Goal: Transaction & Acquisition: Purchase product/service

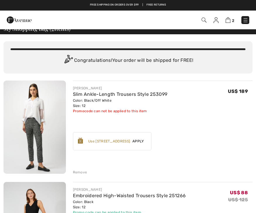
scroll to position [6, 0]
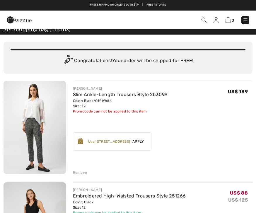
click at [52, 120] on img at bounding box center [35, 127] width 62 height 93
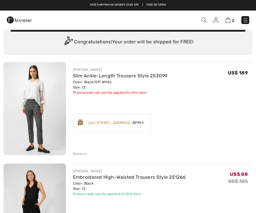
click at [83, 152] on div "Remove" at bounding box center [80, 153] width 14 height 5
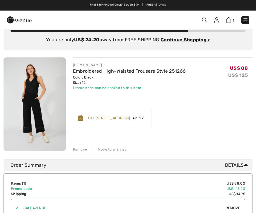
click at [217, 22] on img at bounding box center [216, 20] width 5 height 6
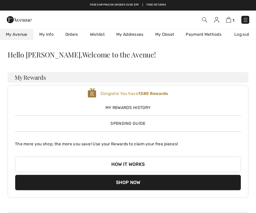
click at [102, 32] on link "Wishlist" at bounding box center [97, 34] width 26 height 11
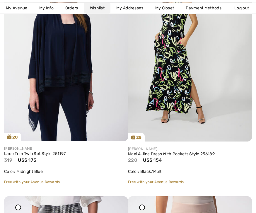
scroll to position [390, 0]
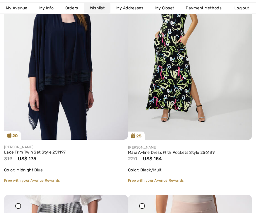
click at [172, 151] on link "Maxi A-line Dress With Pockets Style 256189" at bounding box center [190, 152] width 124 height 5
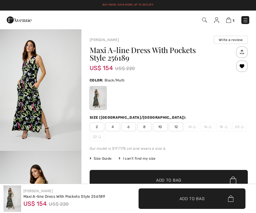
checkbox input "true"
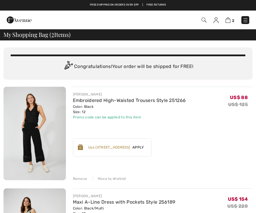
click at [216, 20] on img at bounding box center [216, 20] width 5 height 6
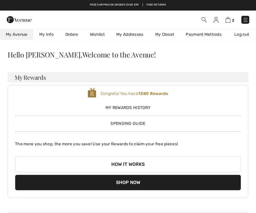
click at [96, 31] on link "Wishlist" at bounding box center [97, 34] width 26 height 11
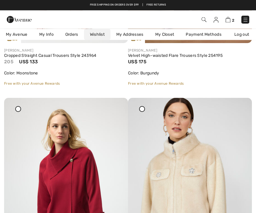
scroll to position [1449, 0]
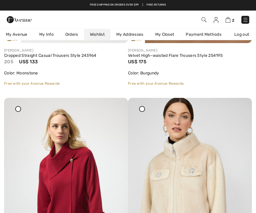
click at [189, 57] on link "Velvet High-waisted Flare Trousers Style 254195" at bounding box center [190, 55] width 124 height 5
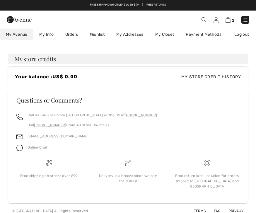
click at [102, 32] on link "Wishlist" at bounding box center [97, 34] width 26 height 11
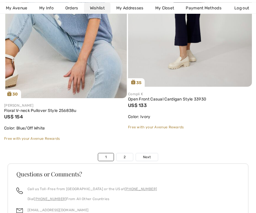
scroll to position [5981, 0]
click at [153, 154] on link "Next" at bounding box center [147, 157] width 22 height 8
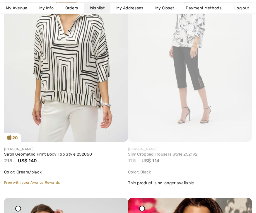
scroll to position [390, 0]
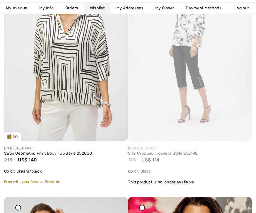
click at [187, 154] on link "Slim Cropped Trousers Style 252192" at bounding box center [190, 153] width 124 height 5
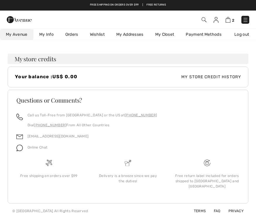
click at [103, 33] on link "Wishlist" at bounding box center [97, 34] width 26 height 11
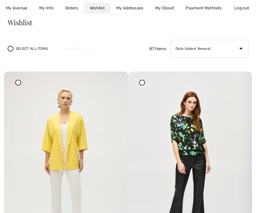
scroll to position [36, 0]
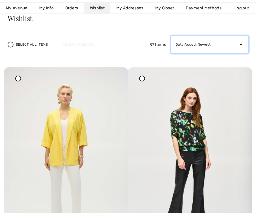
click at [224, 43] on select "Date Added: Newest Date Added: Oldest Price: High to Low Price: Low to High Bra…" at bounding box center [210, 45] width 78 height 18
select select "cheapest"
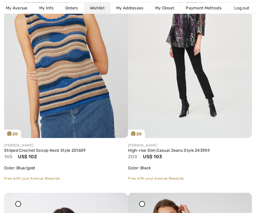
scroll to position [152, 0]
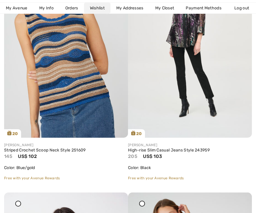
click at [82, 151] on link "Striped Crochet Scoop Neck Style 251609" at bounding box center [66, 150] width 124 height 5
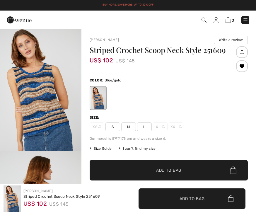
checkbox input "true"
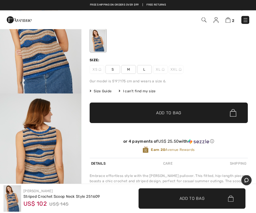
scroll to position [57, 0]
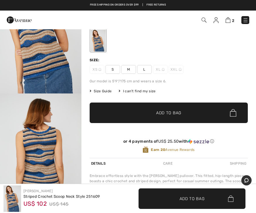
click at [108, 92] on span "Size Guide" at bounding box center [101, 90] width 22 height 5
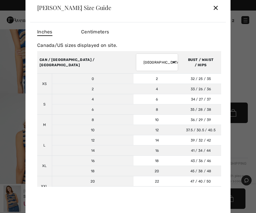
click at [217, 9] on div "✕" at bounding box center [216, 7] width 6 height 12
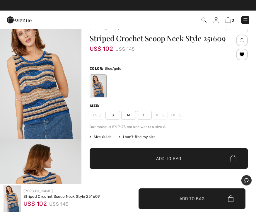
scroll to position [0, 0]
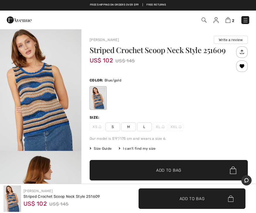
click at [151, 125] on span "L" at bounding box center [144, 126] width 15 height 9
click at [183, 168] on span "✔ Added to Bag Add to Bag" at bounding box center [169, 170] width 158 height 21
click at [230, 21] on img at bounding box center [228, 20] width 5 height 6
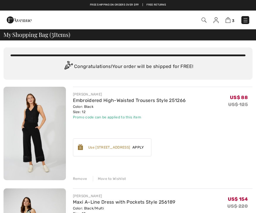
checkbox input "true"
click at [217, 23] on img at bounding box center [216, 20] width 5 height 6
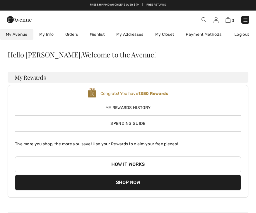
click at [100, 35] on link "Wishlist" at bounding box center [97, 34] width 26 height 11
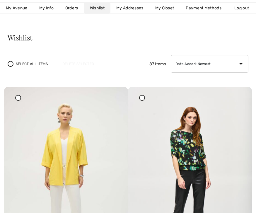
scroll to position [18, 0]
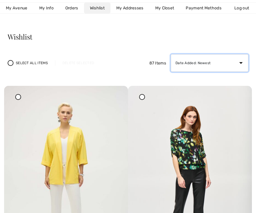
click at [226, 63] on select "Date Added: Newest Date Added: Oldest Price: High to Low Price: Low to High Bra…" at bounding box center [210, 63] width 78 height 18
select select "cheapest"
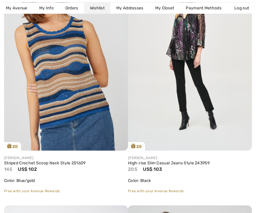
scroll to position [139, 0]
click at [174, 161] on link "High-rise Slim Casual Jeans Style 243959" at bounding box center [190, 163] width 124 height 5
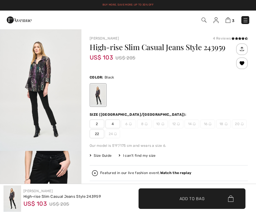
checkbox input "true"
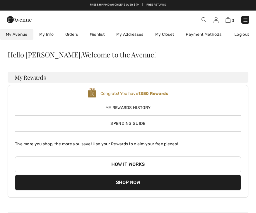
click at [99, 31] on link "Wishlist" at bounding box center [97, 34] width 26 height 11
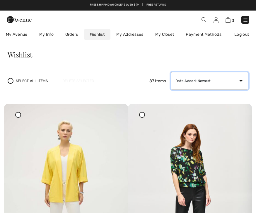
click at [216, 80] on select "Date Added: Newest Date Added: Oldest Price: High to Low Price: Low to High Bra…" at bounding box center [210, 81] width 78 height 18
select select "add-oldest"
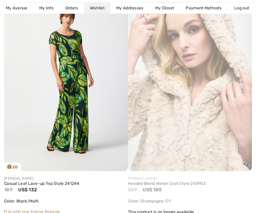
scroll to position [2045, 0]
click at [69, 182] on link "Casual Leaf Lace-up Top Style 241244" at bounding box center [66, 183] width 124 height 5
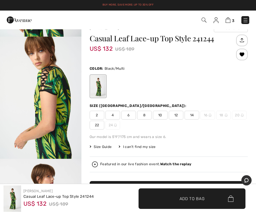
scroll to position [12, 0]
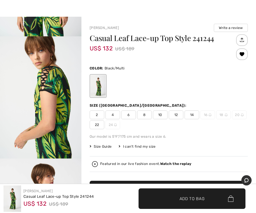
click at [194, 115] on span "14" at bounding box center [192, 114] width 15 height 9
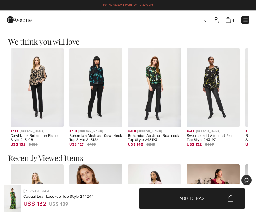
scroll to position [521, 0]
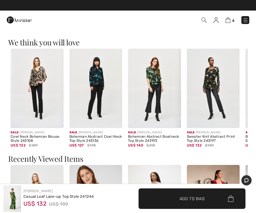
click at [243, 21] on img at bounding box center [246, 20] width 6 height 6
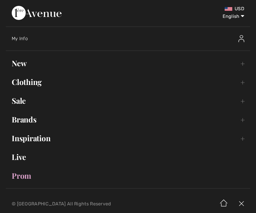
click at [72, 104] on link "Sale Toggle submenu" at bounding box center [128, 100] width 244 height 13
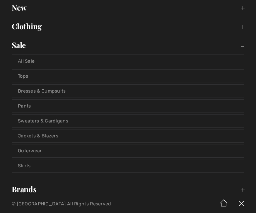
scroll to position [57, 0]
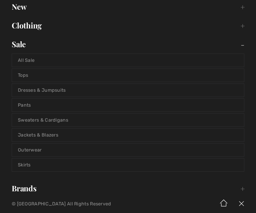
click at [97, 108] on link "Pants" at bounding box center [128, 105] width 232 height 13
click at [30, 108] on link "Pants" at bounding box center [128, 105] width 232 height 13
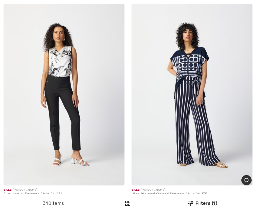
scroll to position [5273, 0]
click at [79, 136] on img at bounding box center [64, 95] width 121 height 182
click at [77, 111] on img at bounding box center [64, 95] width 121 height 182
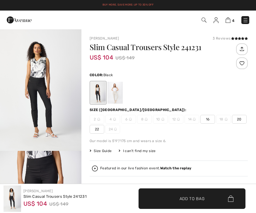
checkbox input "true"
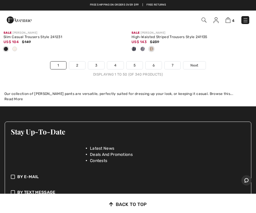
scroll to position [5430, 0]
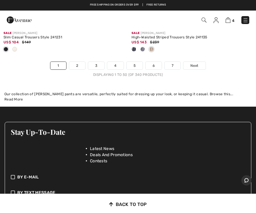
click at [198, 63] on span "Next" at bounding box center [194, 65] width 8 height 5
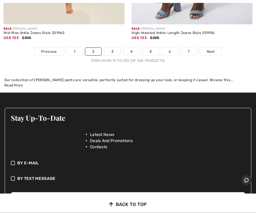
scroll to position [5463, 0]
click at [212, 49] on span "Next" at bounding box center [211, 51] width 8 height 5
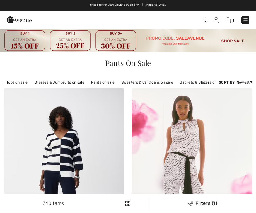
checkbox input "true"
click at [207, 200] on div "Filters (1)" at bounding box center [203, 203] width 100 height 7
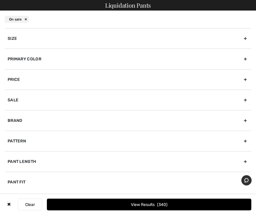
click at [129, 45] on div "Size" at bounding box center [128, 38] width 247 height 21
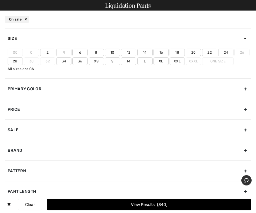
click at [128, 50] on label "12" at bounding box center [128, 53] width 15 height 8
click at [0, 0] on input"] "12" at bounding box center [0, 0] width 0 height 0
click at [181, 202] on button "View Results 70" at bounding box center [149, 205] width 204 height 12
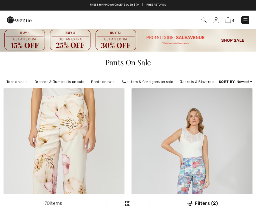
checkbox input "true"
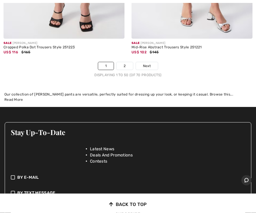
scroll to position [5429, 0]
click at [144, 63] on span "Next" at bounding box center [147, 65] width 8 height 5
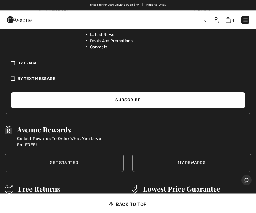
scroll to position [2262, 0]
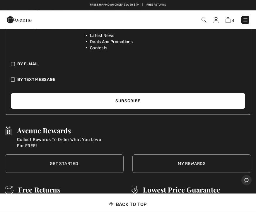
click at [227, 21] on img at bounding box center [228, 20] width 5 height 6
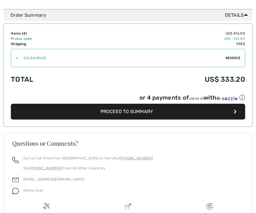
scroll to position [510, 0]
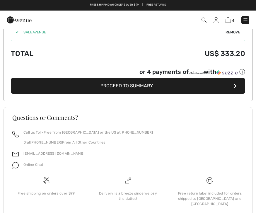
click at [173, 86] on button "Proceed to Summary" at bounding box center [128, 86] width 234 height 16
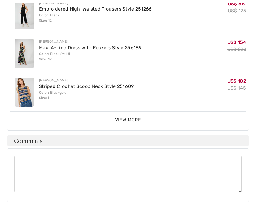
scroll to position [294, 0]
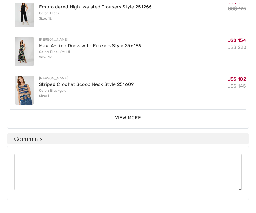
click at [142, 115] on div "View More View Less" at bounding box center [128, 118] width 237 height 7
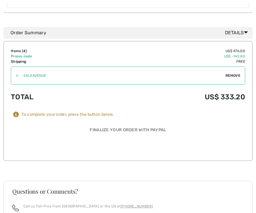
scroll to position [525, 0]
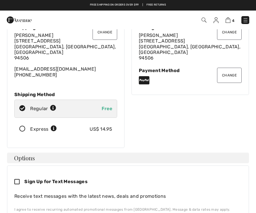
scroll to position [29, 0]
click at [230, 73] on button "Change" at bounding box center [229, 75] width 25 height 15
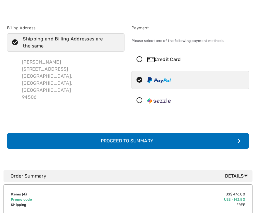
click at [182, 60] on div "Credit Card" at bounding box center [196, 59] width 98 height 7
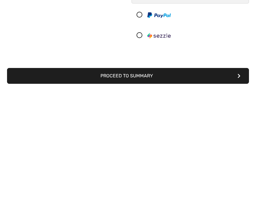
click at [208, 192] on button "Proceed to Summary" at bounding box center [128, 200] width 242 height 16
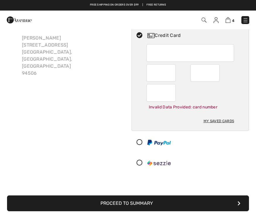
scroll to position [19, 0]
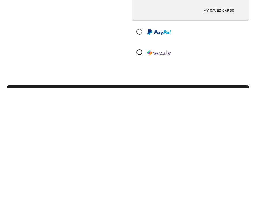
scroll to position [20, 0]
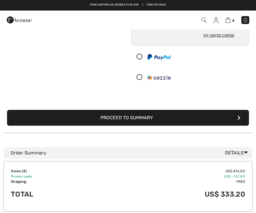
scroll to position [54, 0]
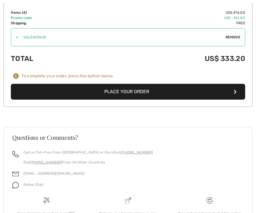
scroll to position [525, 0]
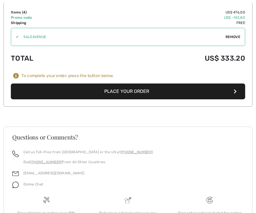
click at [206, 83] on button "Place Your Order" at bounding box center [128, 91] width 234 height 16
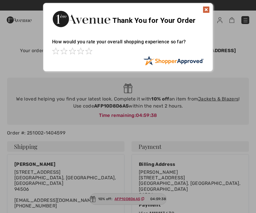
click at [206, 9] on img at bounding box center [206, 9] width 7 height 7
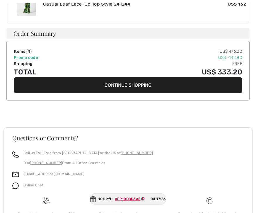
scroll to position [395, 0]
